Goal: Navigation & Orientation: Find specific page/section

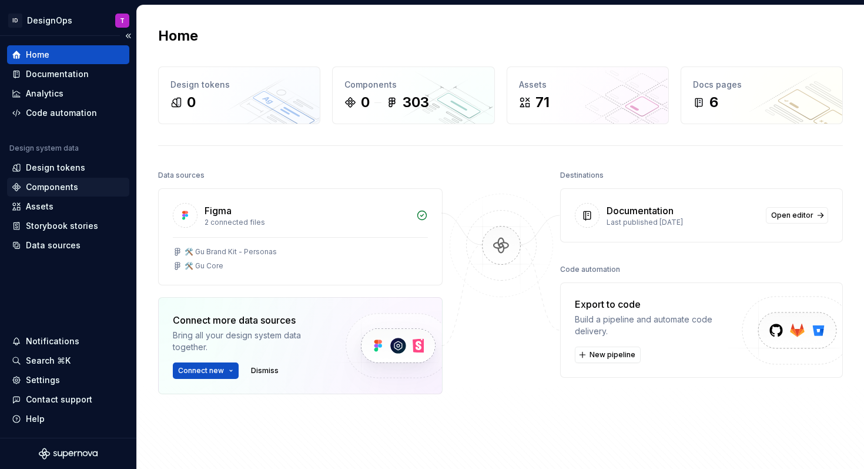
click at [40, 178] on div "Components" at bounding box center [68, 187] width 122 height 19
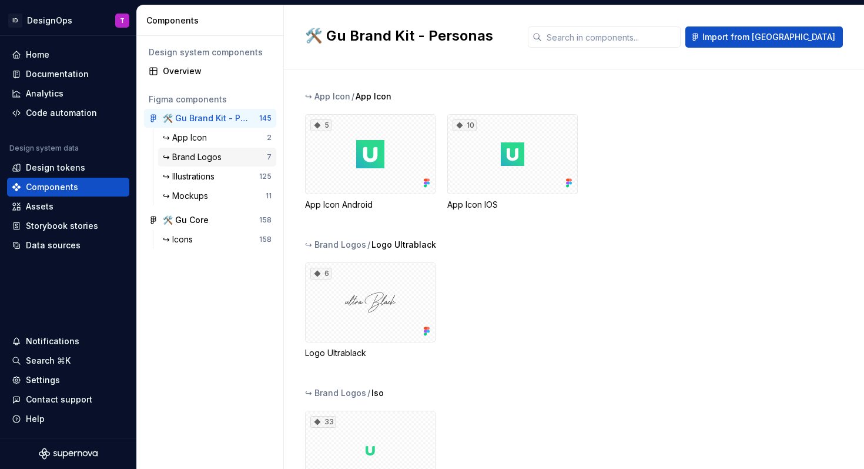
click at [208, 163] on div "↪ Brand Logos 7" at bounding box center [217, 157] width 118 height 19
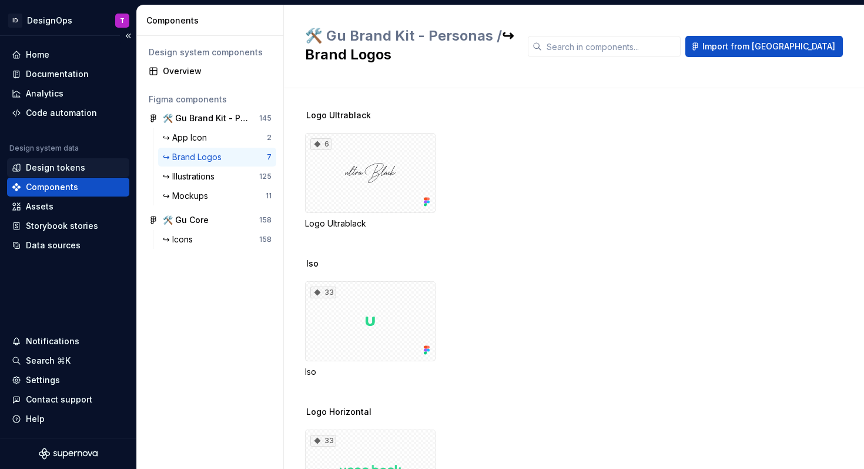
click at [53, 167] on div "Design tokens" at bounding box center [55, 168] width 59 height 12
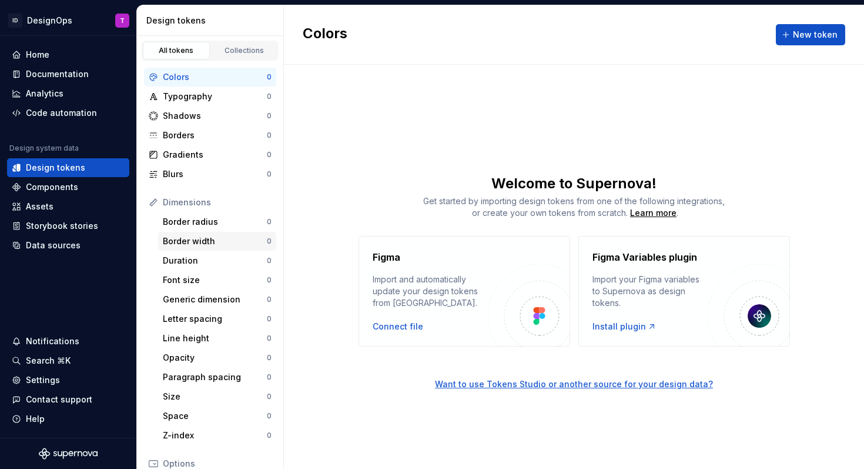
click at [197, 246] on div "Border width" at bounding box center [215, 241] width 104 height 12
